Goal: Find specific page/section: Find specific page/section

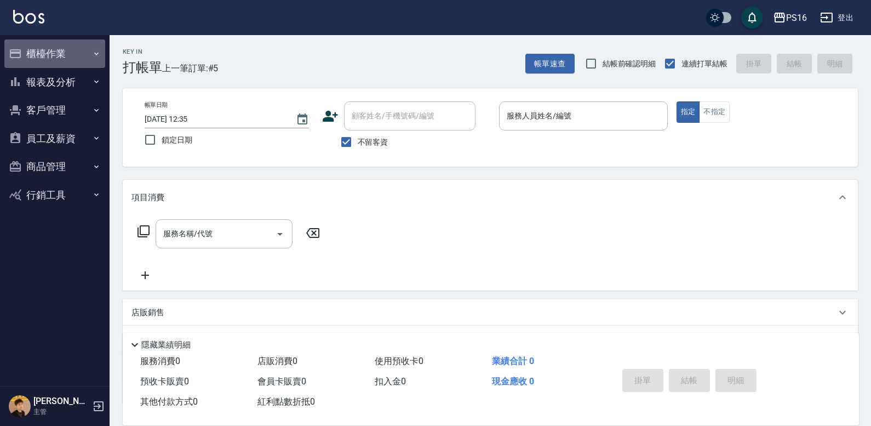
click at [51, 52] on button "櫃檯作業" at bounding box center [54, 53] width 101 height 28
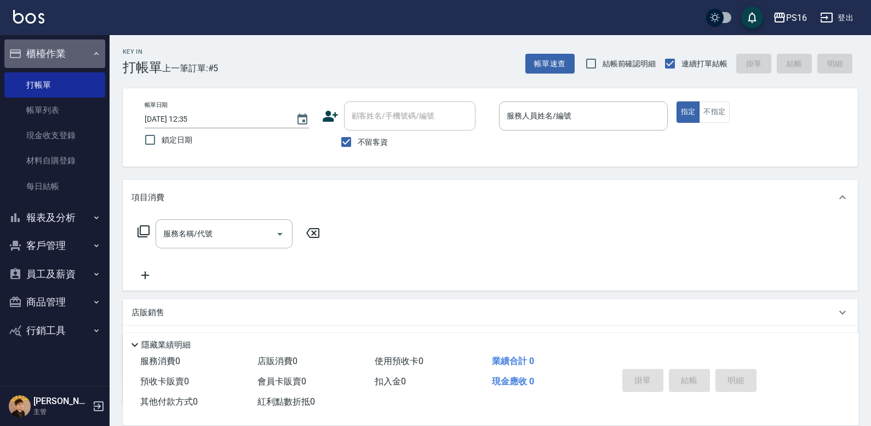
click at [76, 45] on button "櫃檯作業" at bounding box center [54, 53] width 101 height 28
